Goal: Task Accomplishment & Management: Manage account settings

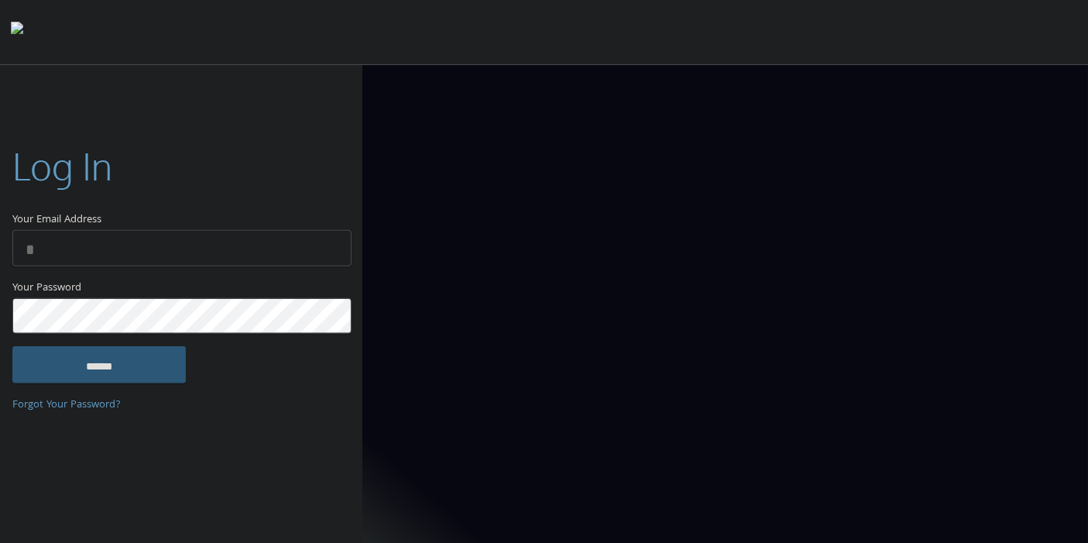
type input "**********"
click at [125, 361] on input "******" at bounding box center [98, 364] width 173 height 37
type input "**********"
click at [152, 379] on input "******" at bounding box center [98, 364] width 173 height 37
